Goal: Complete application form

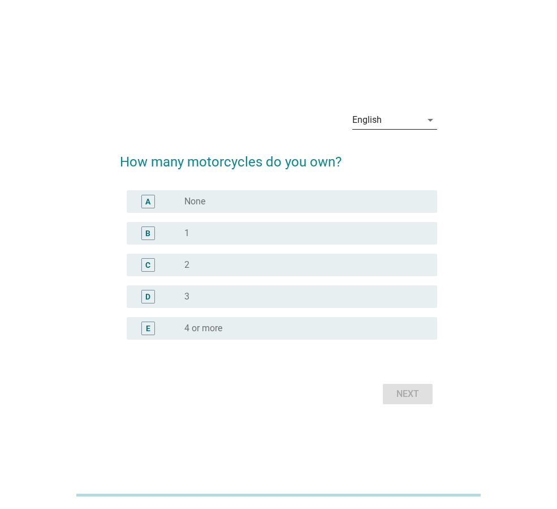
click at [424, 119] on icon "arrow_drop_down" at bounding box center [431, 120] width 14 height 14
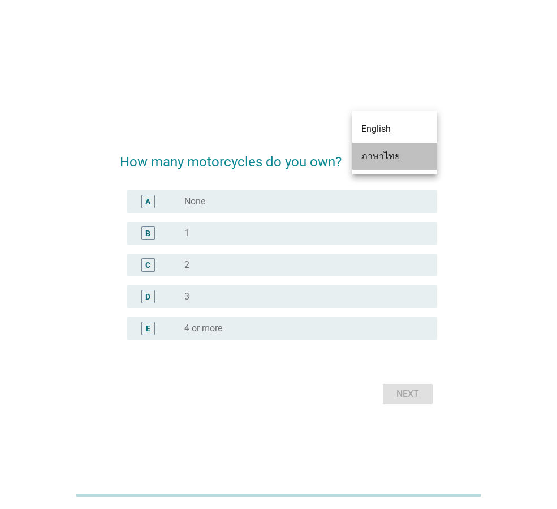
click at [406, 155] on div "ภาษาไทย" at bounding box center [395, 156] width 67 height 14
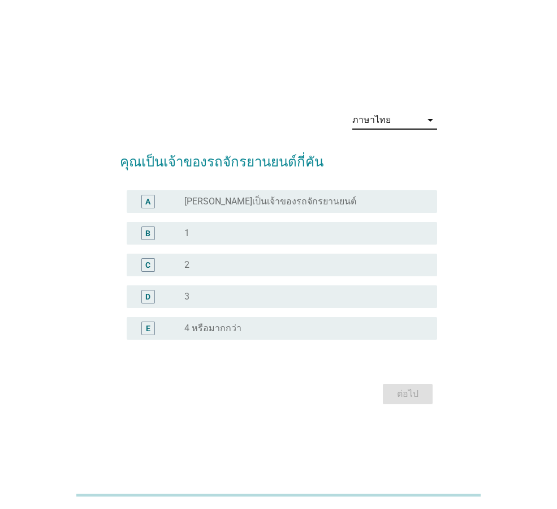
click at [239, 234] on div "radio_button_unchecked 1" at bounding box center [302, 233] width 235 height 11
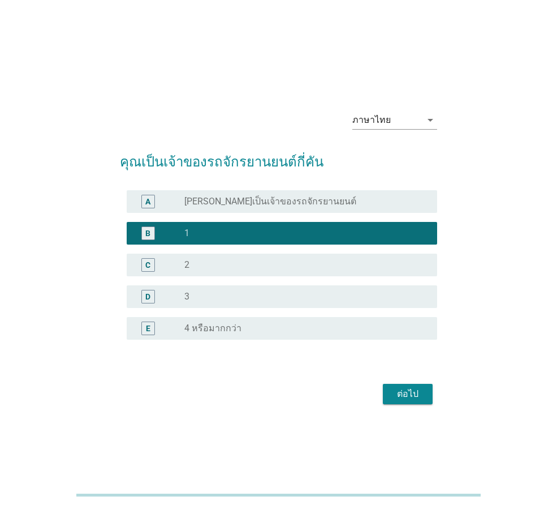
click at [408, 396] on div "ต่อไป" at bounding box center [408, 394] width 32 height 14
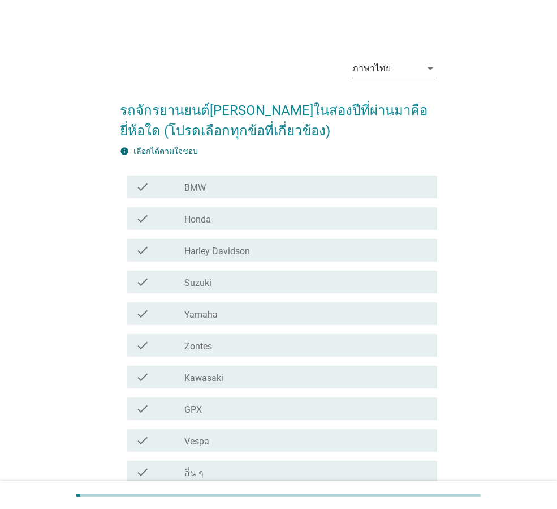
click at [200, 212] on div "check_box_outline_blank Honda" at bounding box center [307, 219] width 244 height 14
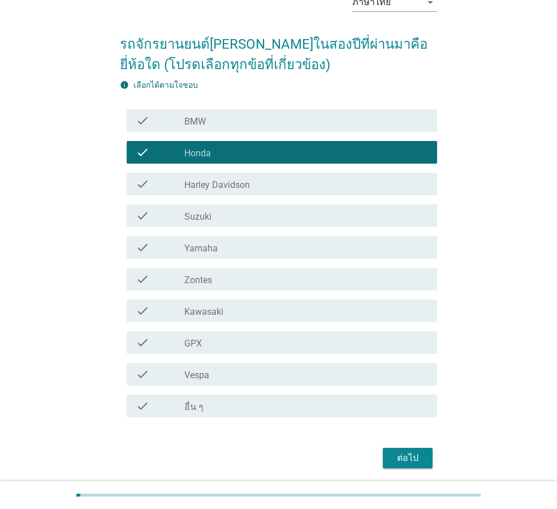
scroll to position [106, 0]
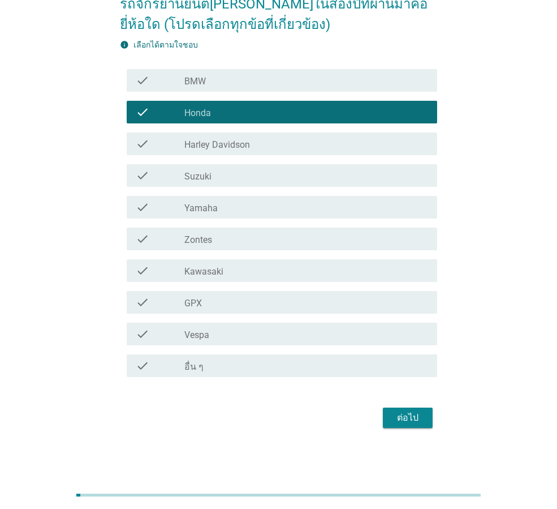
click at [424, 417] on button "ต่อไป" at bounding box center [408, 418] width 50 height 20
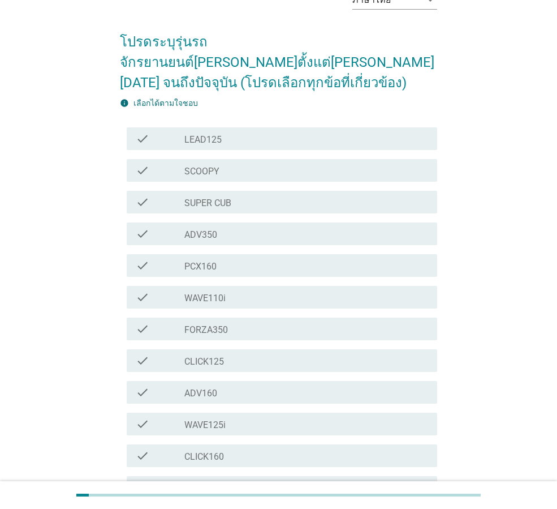
scroll to position [57, 0]
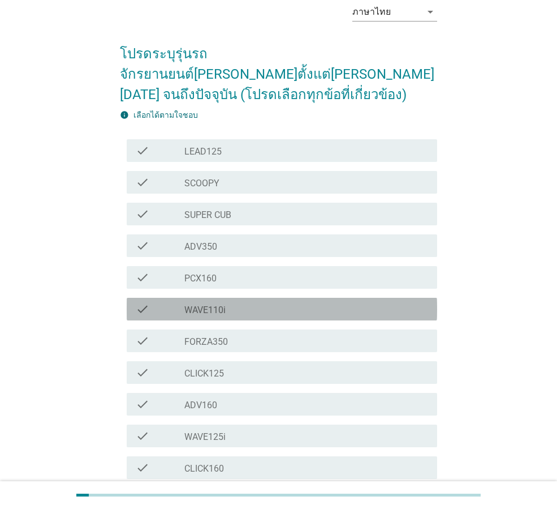
click at [268, 302] on div "check_box_outline_blank WAVE110i" at bounding box center [307, 309] width 244 height 14
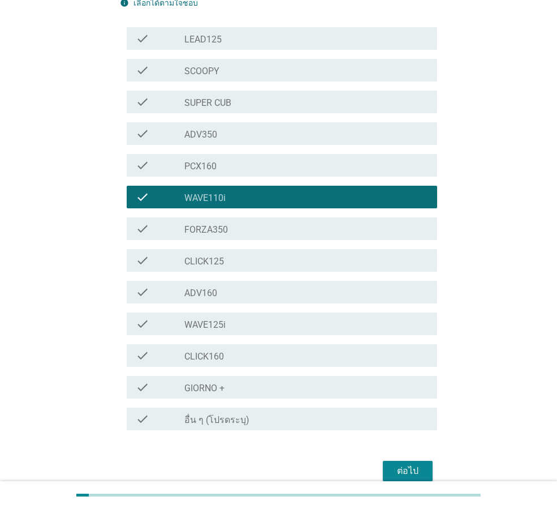
scroll to position [170, 0]
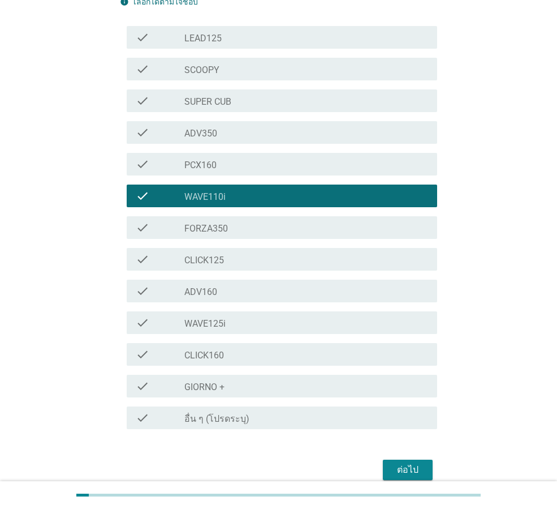
click at [291, 411] on div "check_box_outline_blank อื่น ๆ (โปรดระบุ)" at bounding box center [307, 418] width 244 height 14
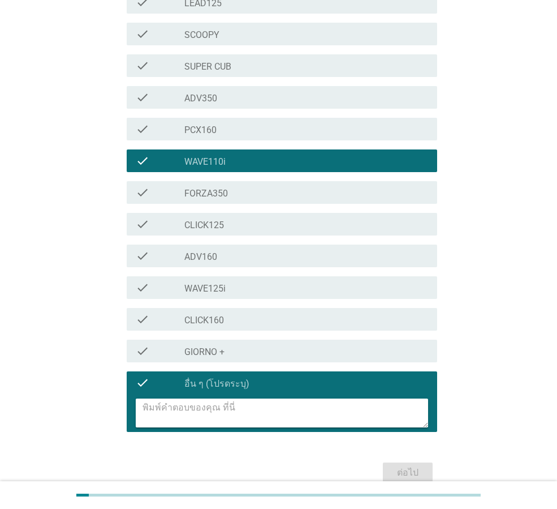
scroll to position [239, 0]
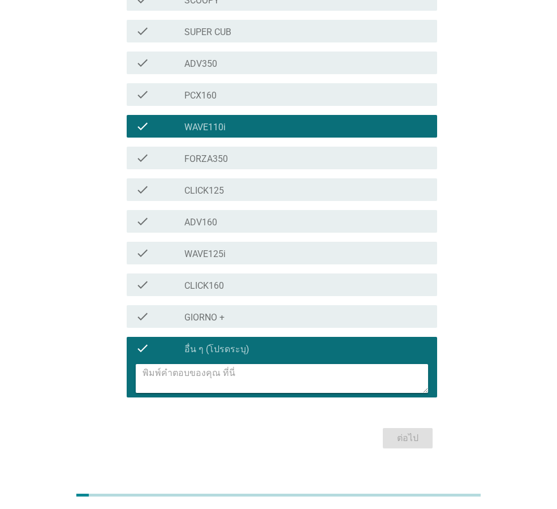
click at [170, 364] on textarea at bounding box center [286, 378] width 286 height 29
type textarea "เวฟ100"
click at [415, 431] on div "ต่อไป" at bounding box center [408, 438] width 32 height 14
